Goal: Find specific page/section: Find specific page/section

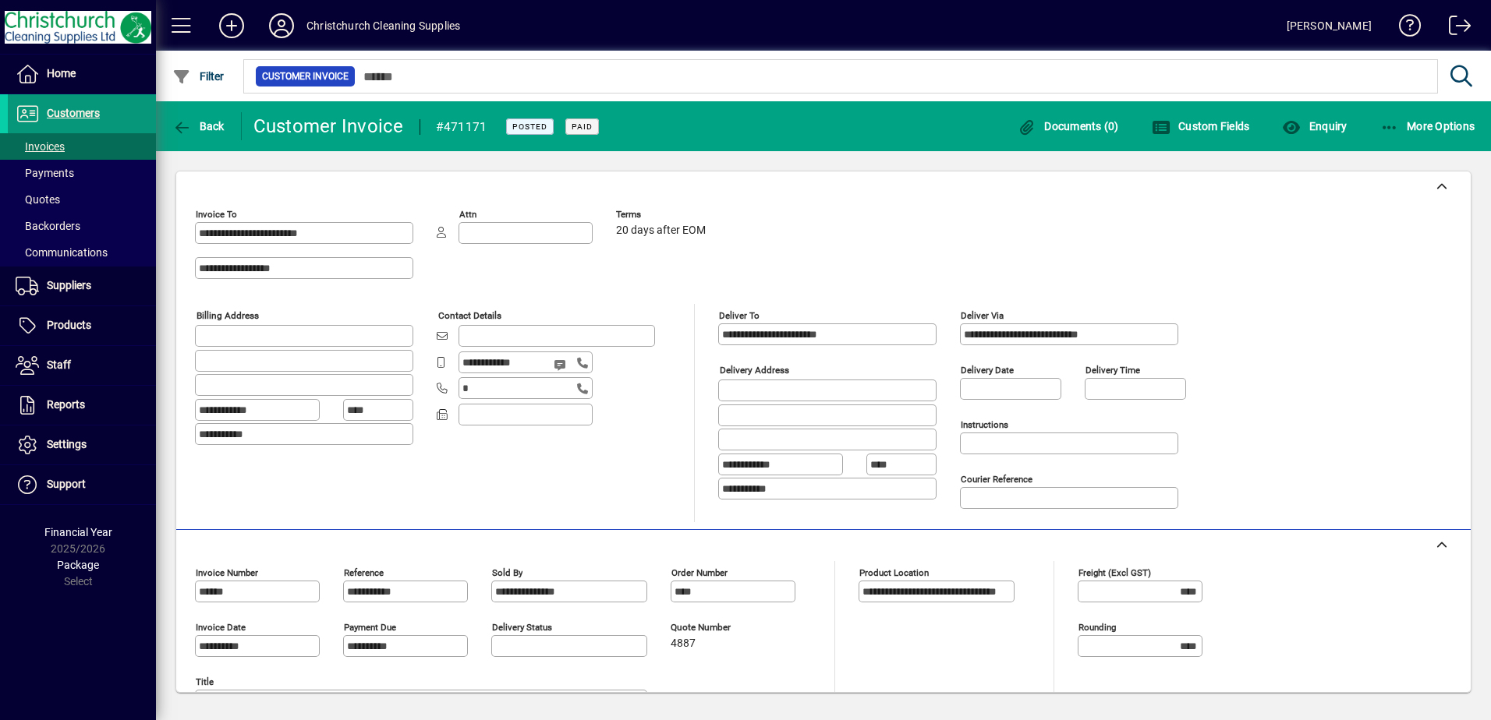
click at [71, 110] on span "Customers" at bounding box center [73, 113] width 53 height 12
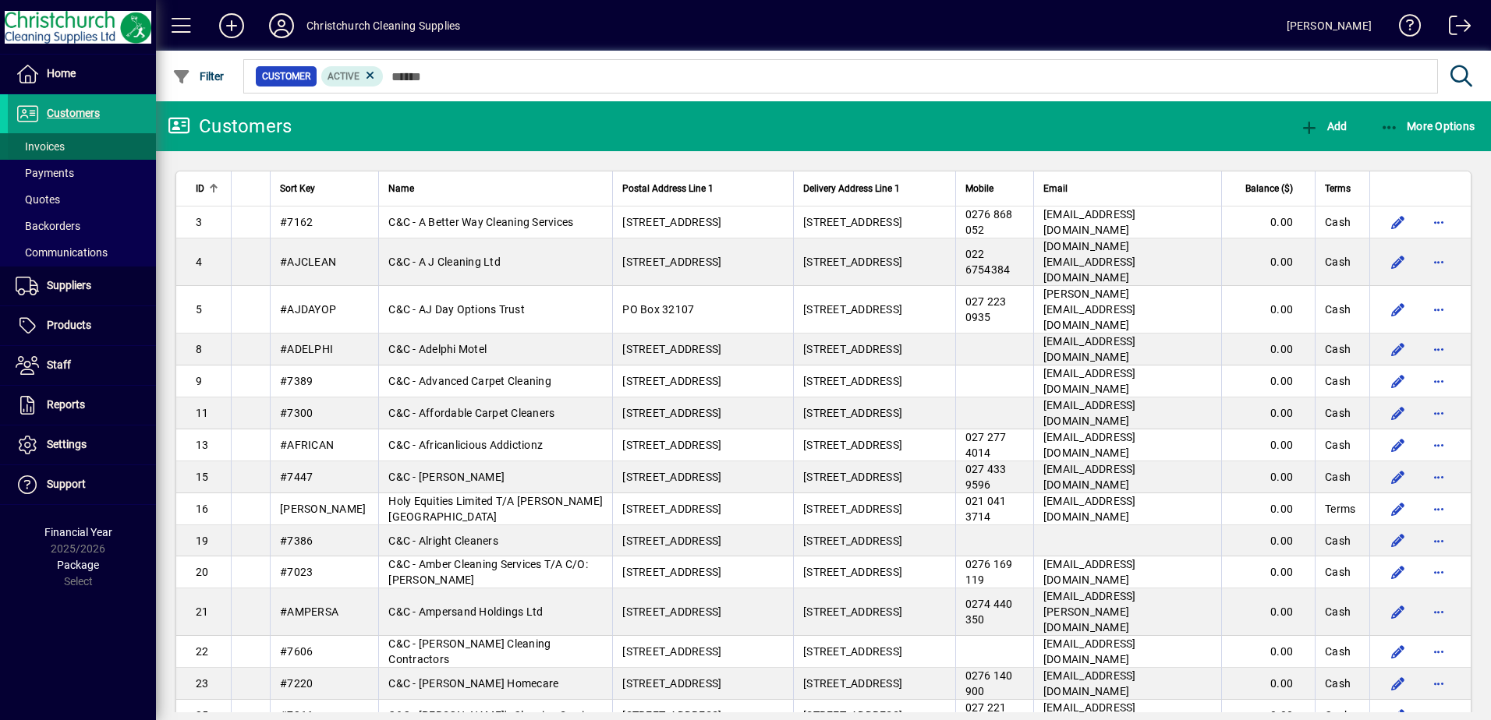
click at [56, 141] on span "Invoices" at bounding box center [40, 146] width 49 height 12
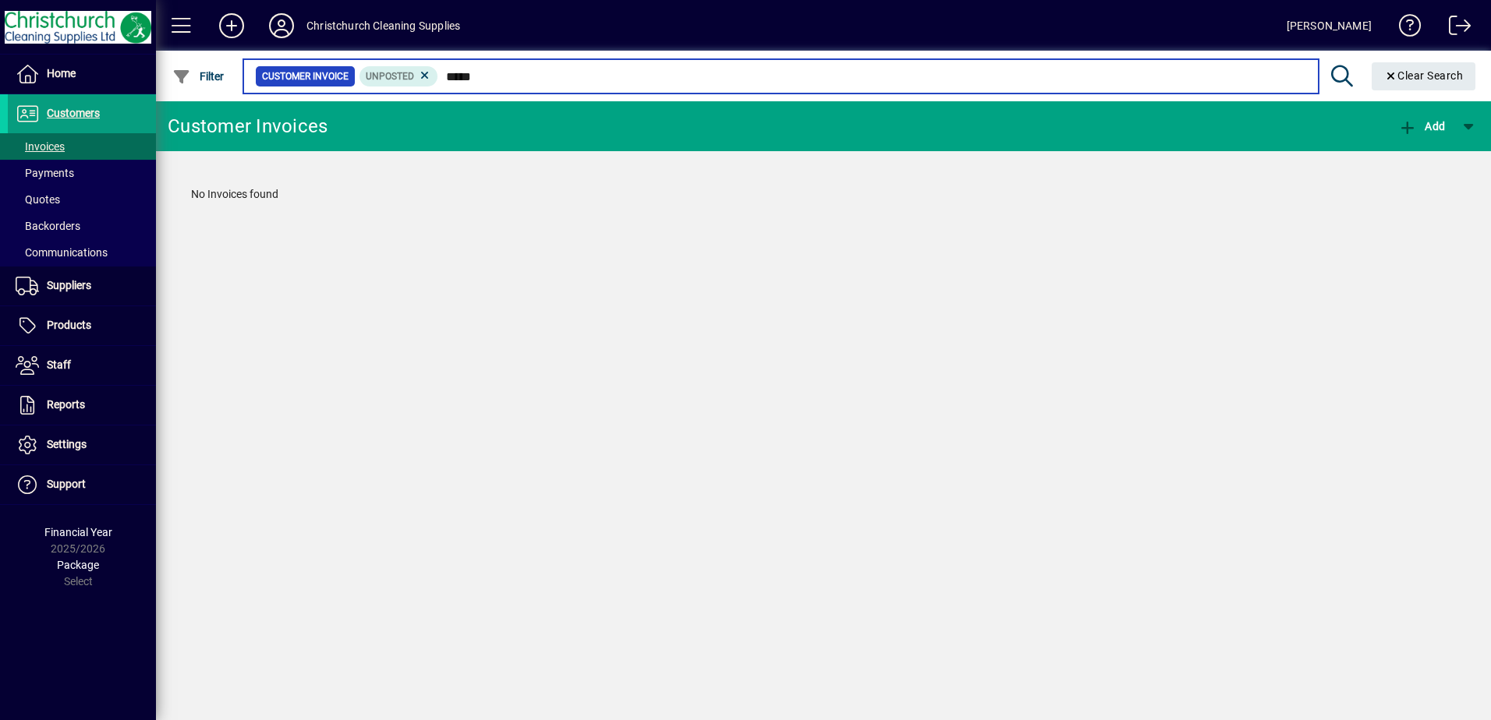
type input "****"
